Goal: Entertainment & Leisure: Consume media (video, audio)

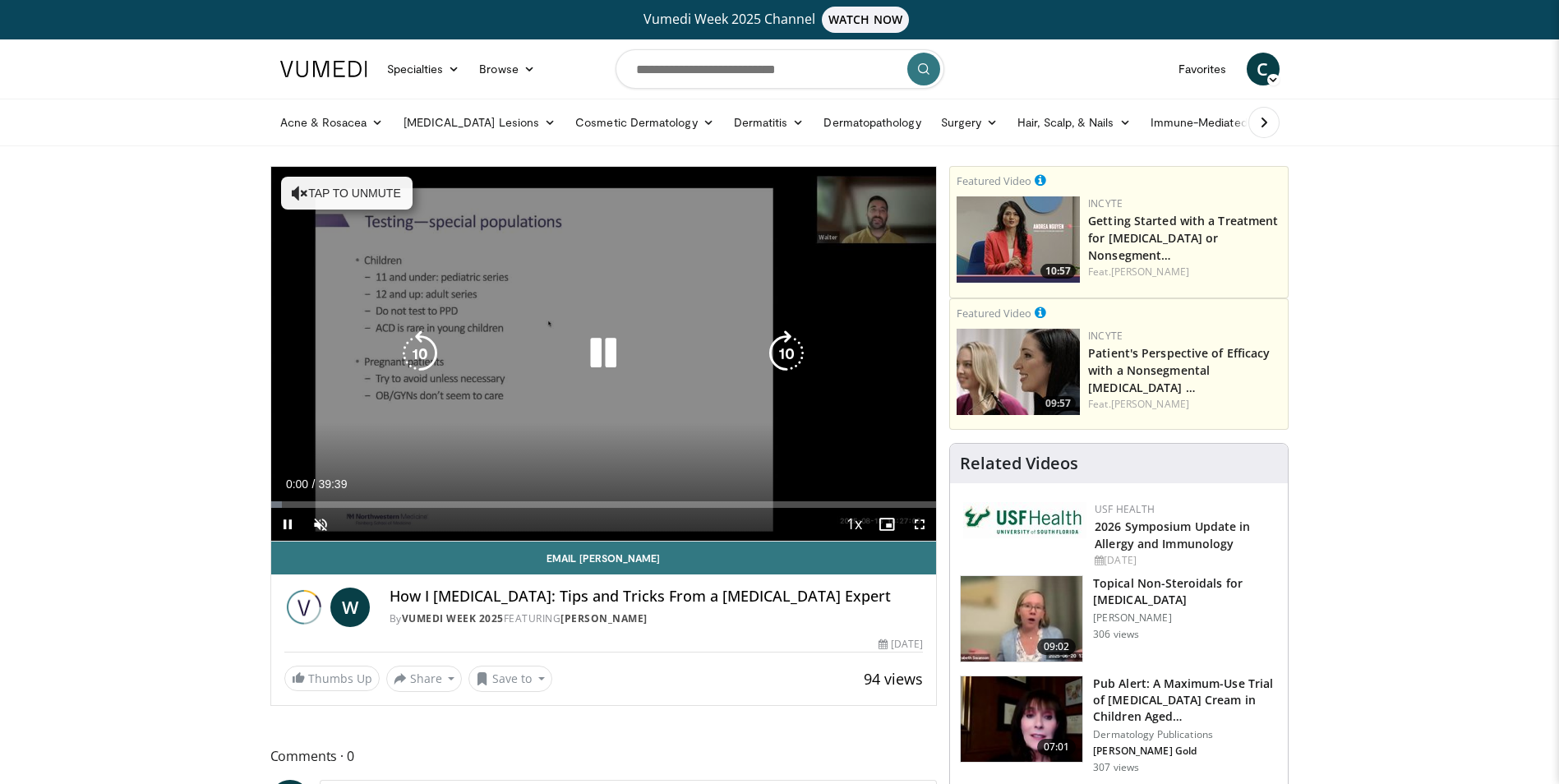
click at [385, 192] on button "Tap to unmute" at bounding box center [347, 193] width 131 height 33
click at [604, 354] on icon "Video Player" at bounding box center [603, 353] width 46 height 46
click at [587, 366] on icon "Video Player" at bounding box center [603, 353] width 46 height 46
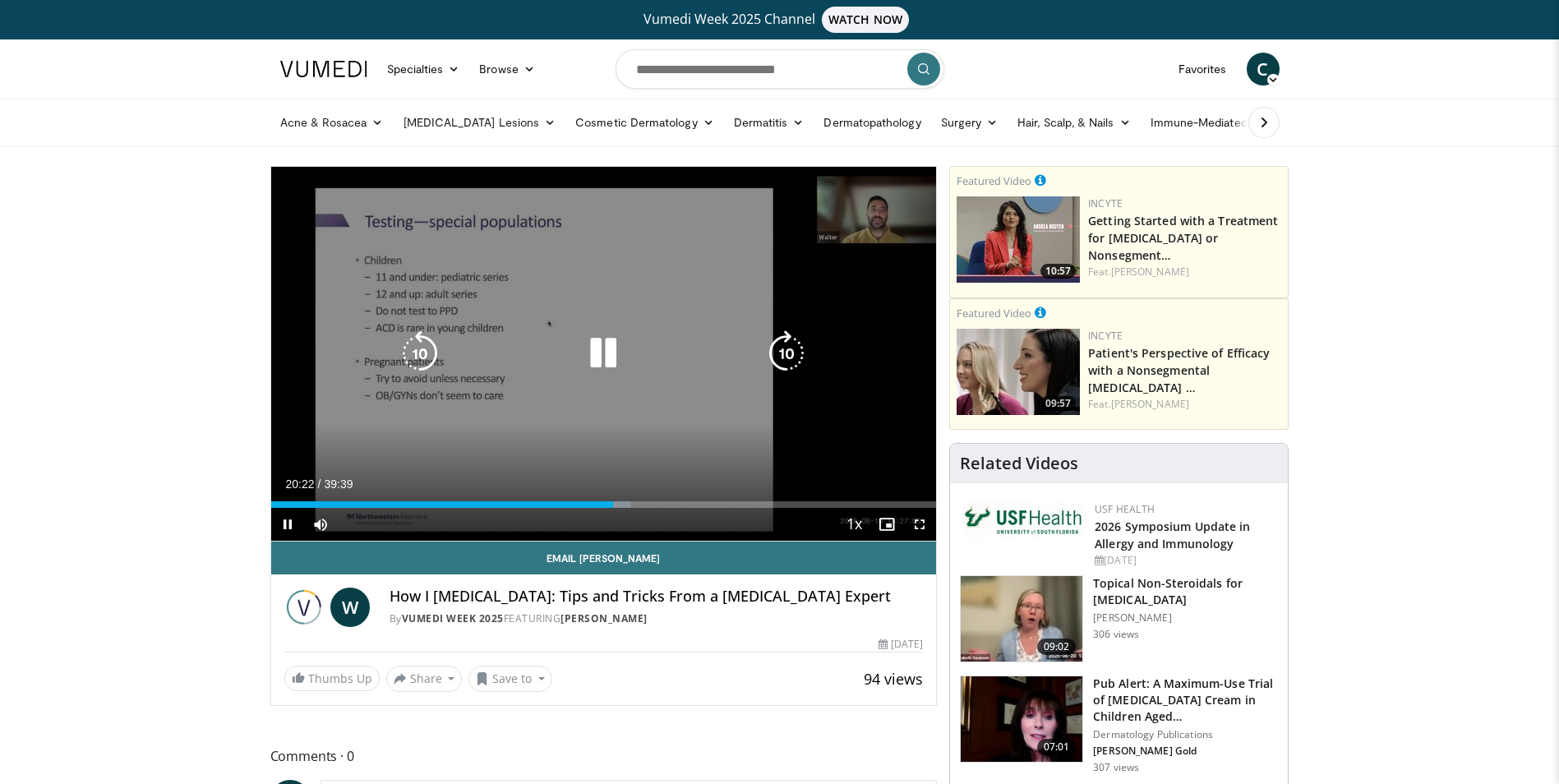
click at [606, 350] on icon "Video Player" at bounding box center [603, 353] width 46 height 46
click at [596, 356] on icon "Video Player" at bounding box center [603, 353] width 46 height 46
click at [597, 347] on icon "Video Player" at bounding box center [603, 353] width 46 height 46
click at [599, 357] on icon "Video Player" at bounding box center [603, 353] width 46 height 46
click at [604, 352] on icon "Video Player" at bounding box center [603, 353] width 46 height 46
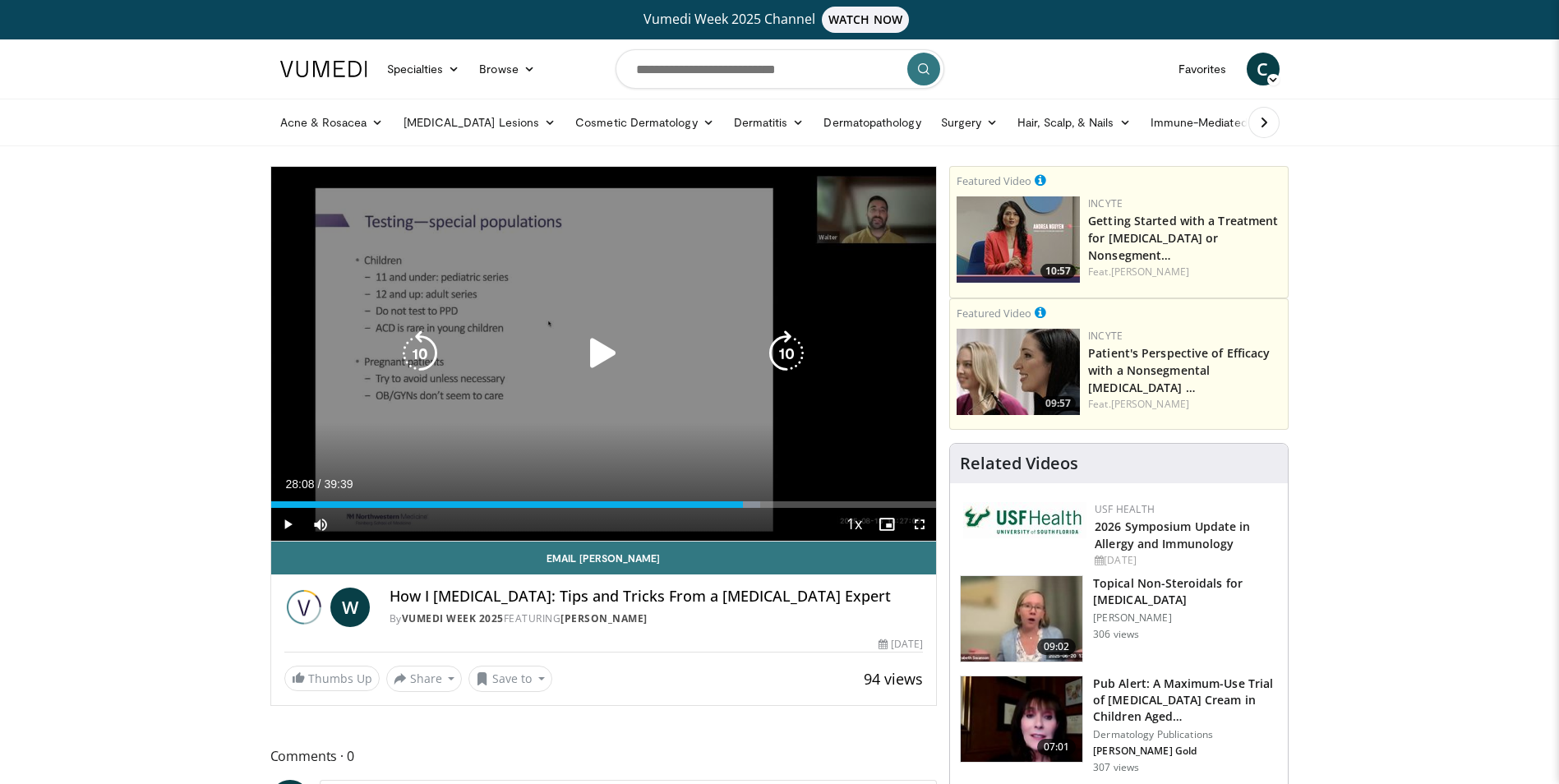
click at [592, 353] on icon "Video Player" at bounding box center [603, 353] width 46 height 46
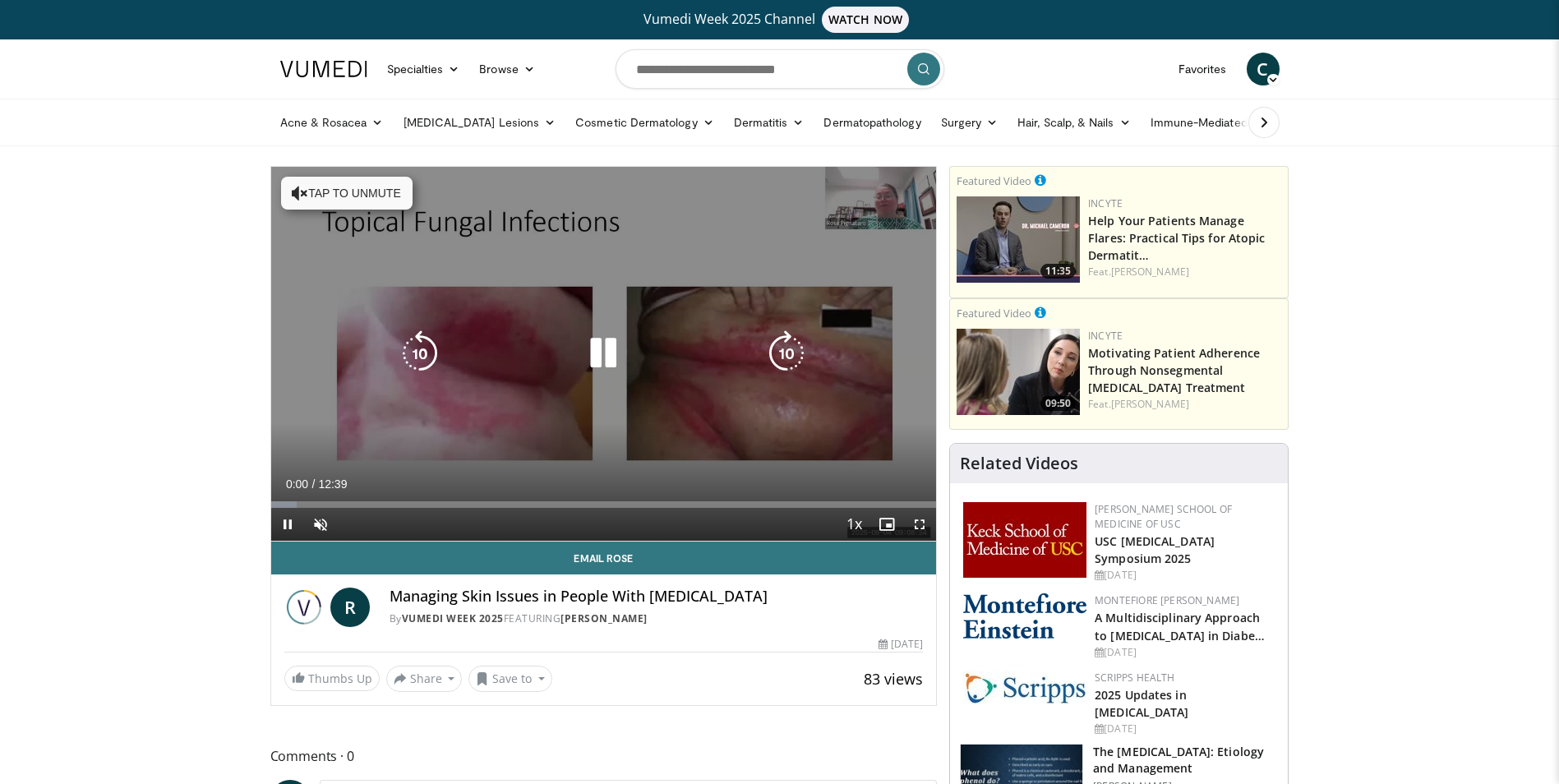
click at [341, 197] on button "Tap to unmute" at bounding box center [347, 193] width 131 height 33
click at [595, 349] on icon "Video Player" at bounding box center [603, 353] width 46 height 46
click at [603, 347] on icon "Video Player" at bounding box center [603, 353] width 46 height 46
